Goal: Communication & Community: Connect with others

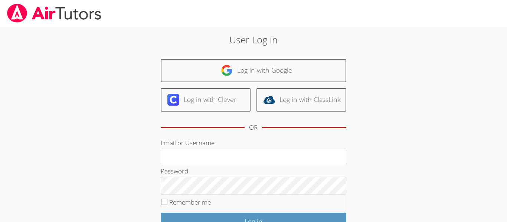
click at [354, 19] on div at bounding box center [253, 13] width 507 height 27
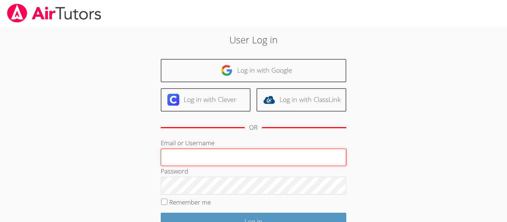
click at [215, 152] on input "Email or Username" at bounding box center [254, 158] width 186 height 18
type input "e.silva6@lodiusd.org"
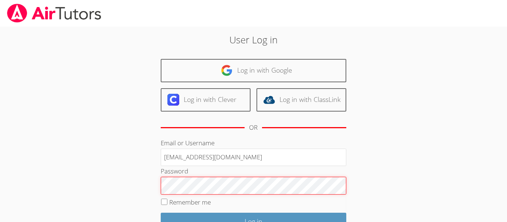
click at [161, 213] on input "Log in" at bounding box center [254, 221] width 186 height 17
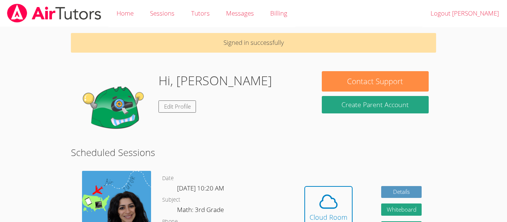
click at [114, 190] on img at bounding box center [116, 205] width 69 height 69
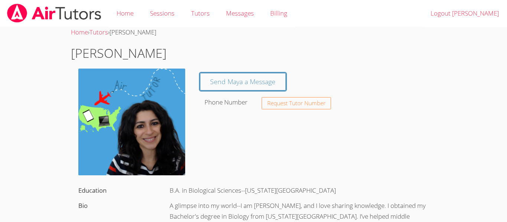
click at [141, 148] on img at bounding box center [131, 122] width 107 height 107
click at [208, 96] on div "Phone Number" at bounding box center [228, 102] width 57 height 15
click at [216, 79] on link "Send Maya a Message" at bounding box center [243, 81] width 86 height 17
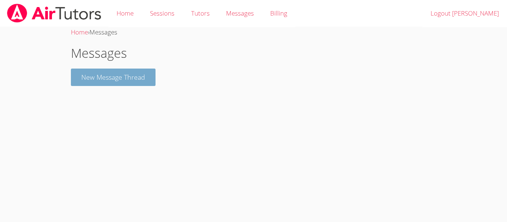
click at [154, 79] on button "New Message Thread" at bounding box center [113, 77] width 85 height 17
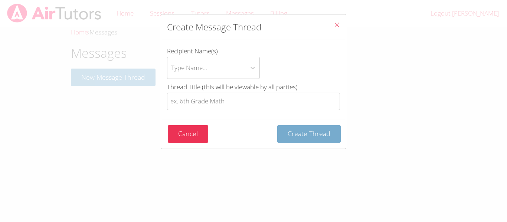
click at [336, 129] on button "Create Thread" at bounding box center [308, 133] width 63 height 17
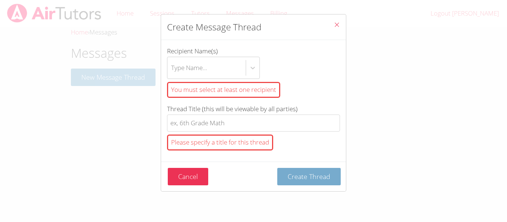
click at [309, 176] on span "Create Thread" at bounding box center [309, 176] width 43 height 9
click at [334, 26] on icon "Close" at bounding box center [337, 25] width 6 height 6
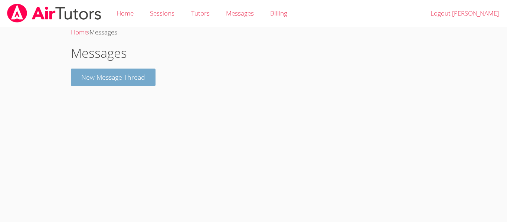
click at [128, 70] on button "New Message Thread" at bounding box center [113, 77] width 85 height 17
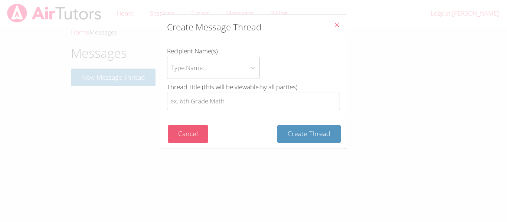
click at [200, 129] on button "Cancel" at bounding box center [188, 133] width 40 height 17
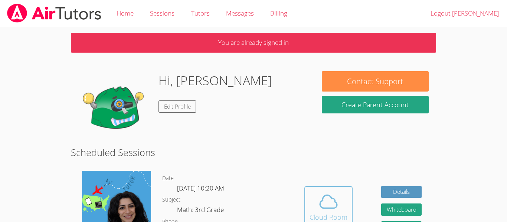
click at [318, 204] on icon at bounding box center [328, 201] width 21 height 21
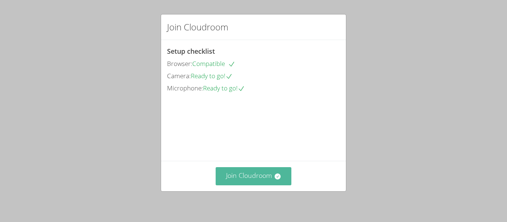
click at [281, 174] on icon at bounding box center [277, 176] width 7 height 7
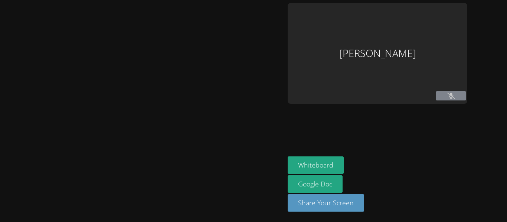
click at [281, 174] on div at bounding box center [142, 111] width 279 height 216
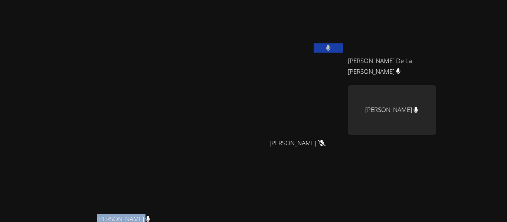
click at [436, 189] on div "Edwin Silve Rogelio De La Cruz Barajas Rogelio De La Cruz Barajas Nicole Reyes …" at bounding box center [346, 125] width 180 height 244
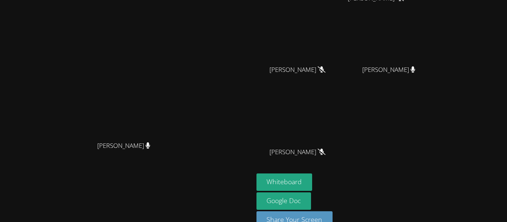
scroll to position [74, 0]
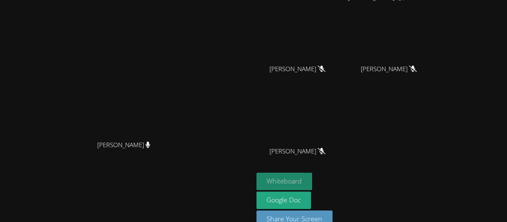
click at [312, 181] on button "Whiteboard" at bounding box center [284, 181] width 56 height 17
click at [312, 176] on button "Whiteboard" at bounding box center [284, 181] width 56 height 17
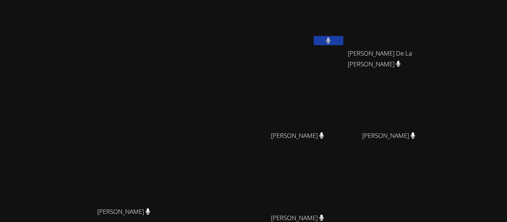
scroll to position [0, 0]
